Goal: Navigation & Orientation: Find specific page/section

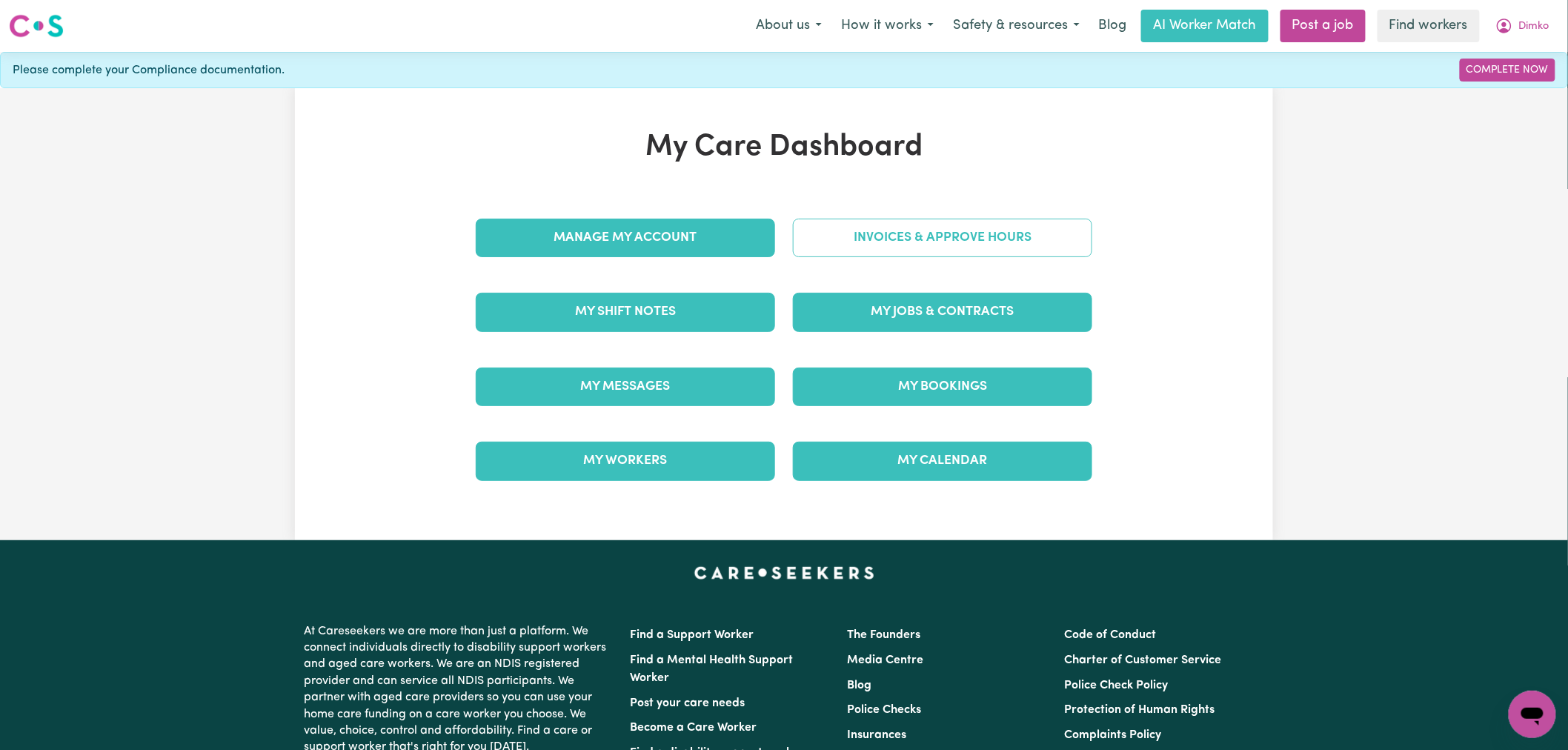
click at [923, 239] on link "Invoices & Approve Hours" at bounding box center [943, 238] width 299 height 38
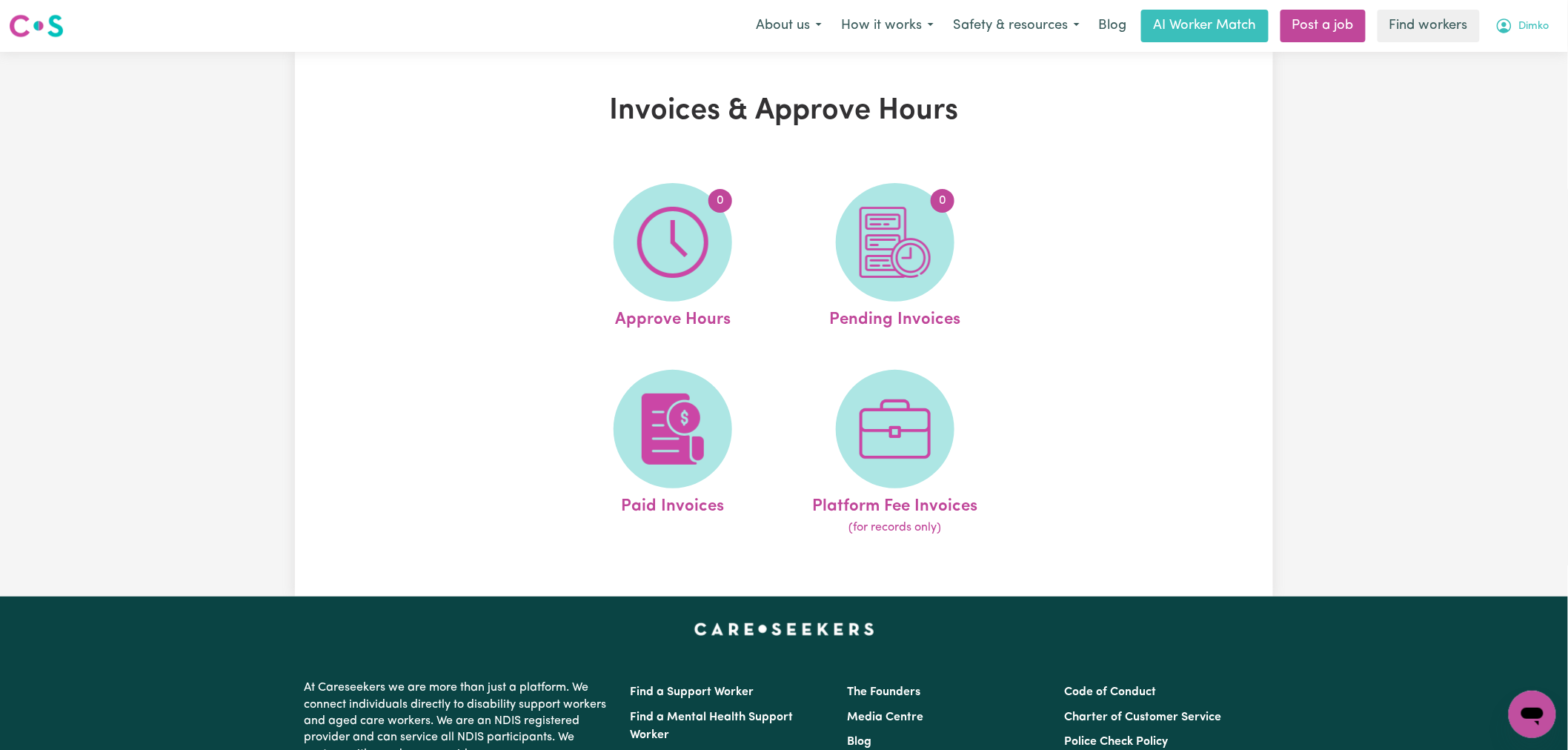
click at [1515, 26] on button "Dimko" at bounding box center [1523, 27] width 73 height 32
click at [1515, 52] on link "My Dashboard" at bounding box center [1500, 57] width 117 height 29
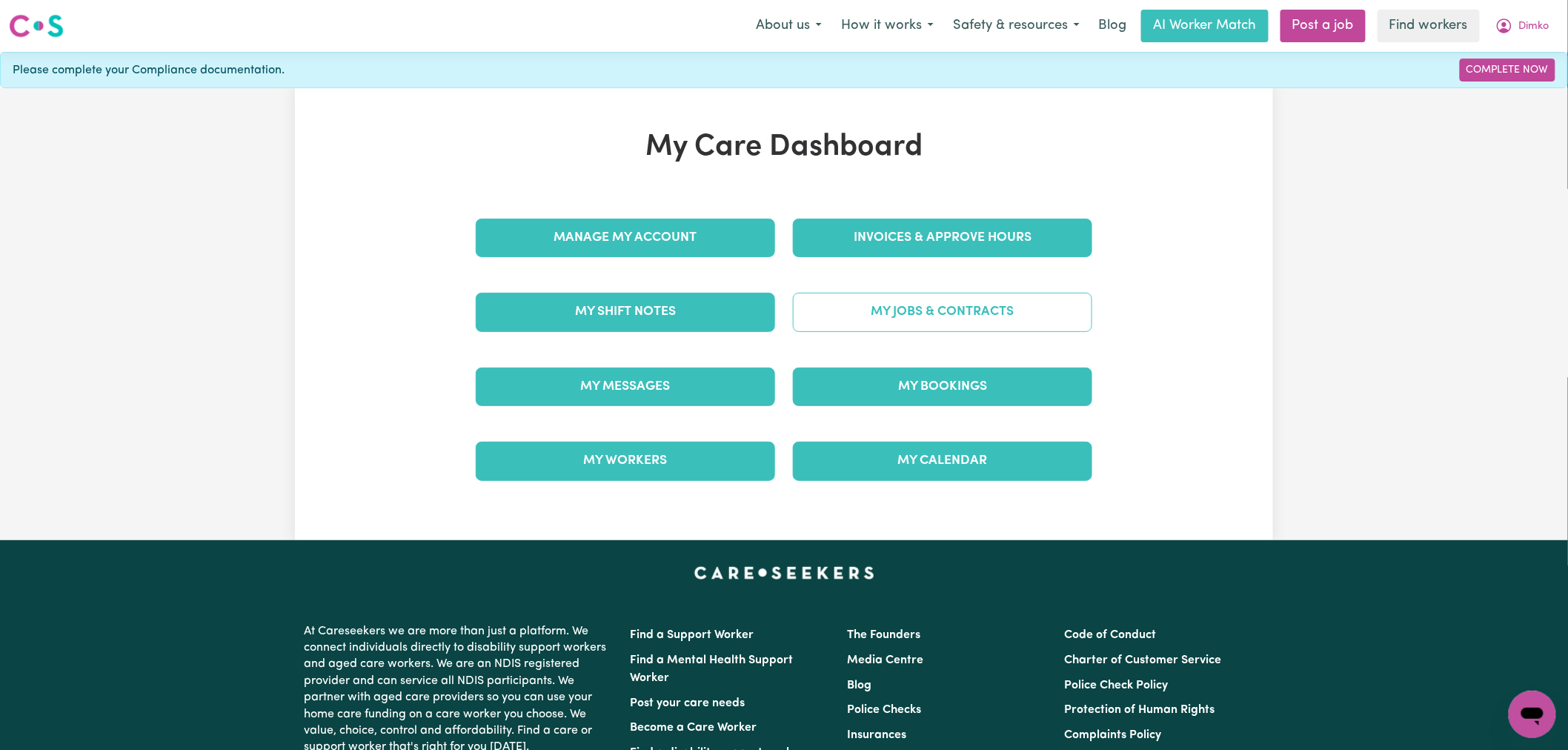
click at [919, 314] on link "My Jobs & Contracts" at bounding box center [943, 311] width 299 height 38
